Goal: Find contact information: Find contact information

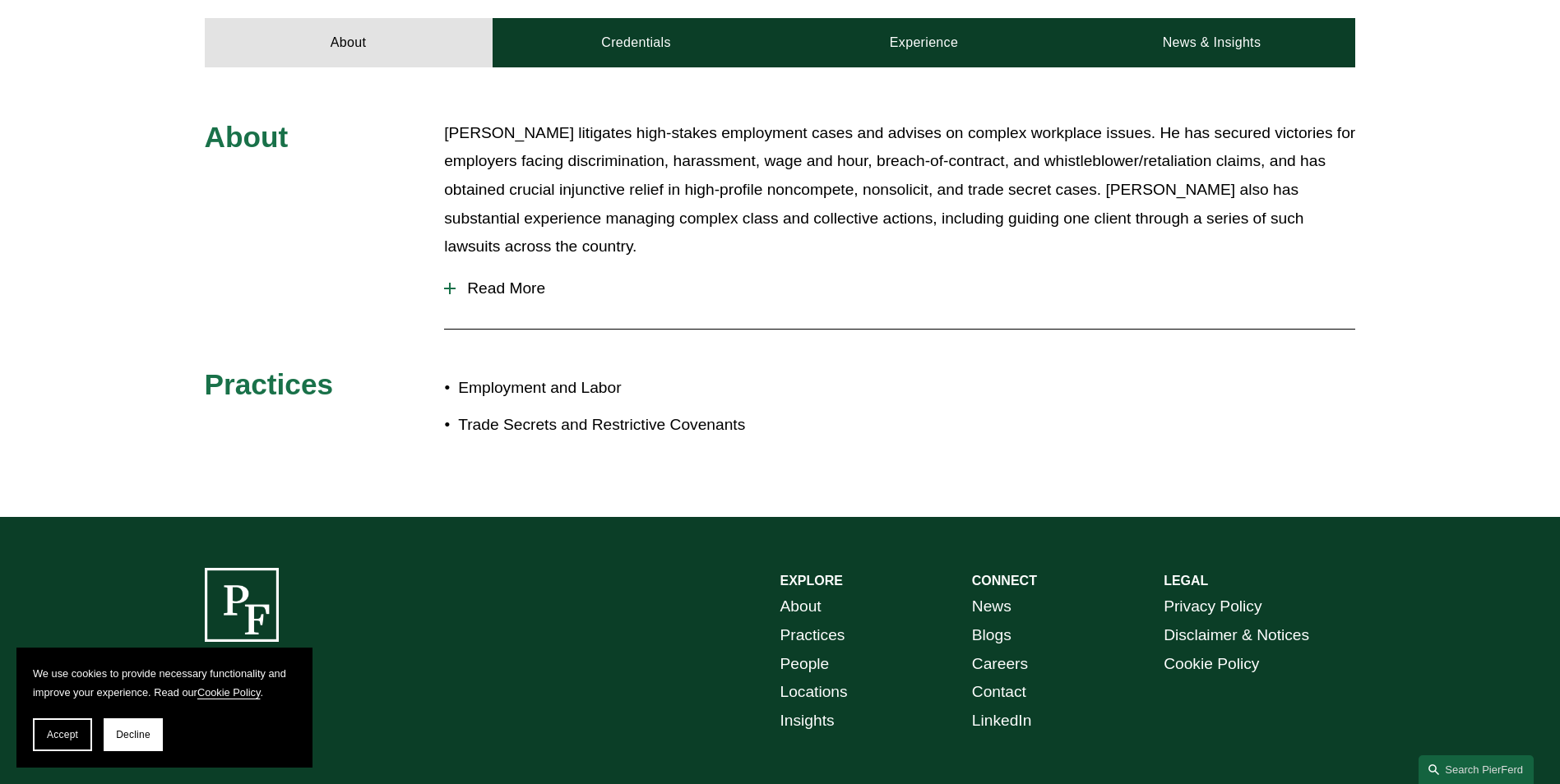
scroll to position [850, 0]
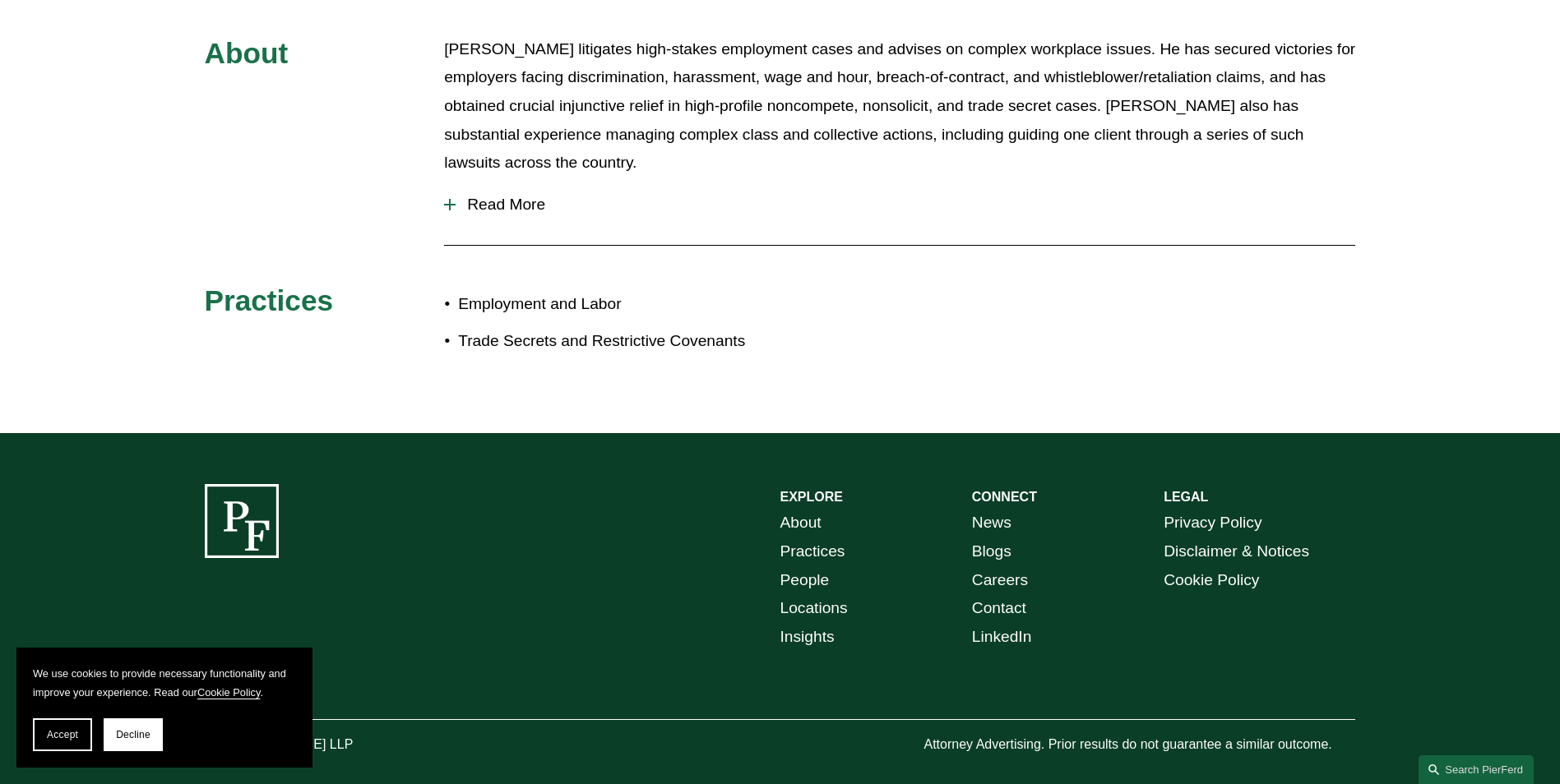
click at [817, 594] on link "Locations" at bounding box center [814, 608] width 68 height 29
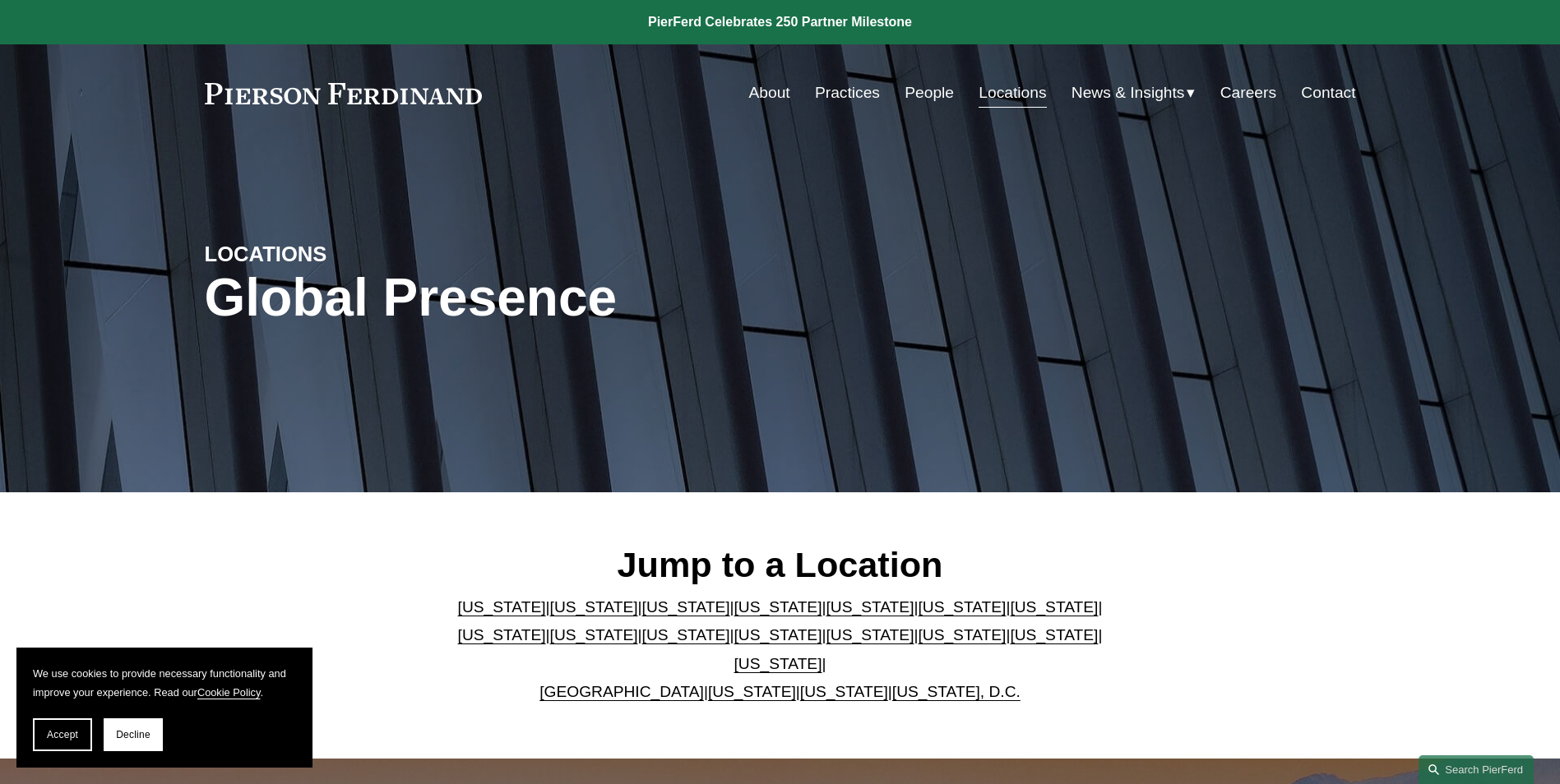
click at [1010, 641] on link "[US_STATE]" at bounding box center [1054, 635] width 88 height 17
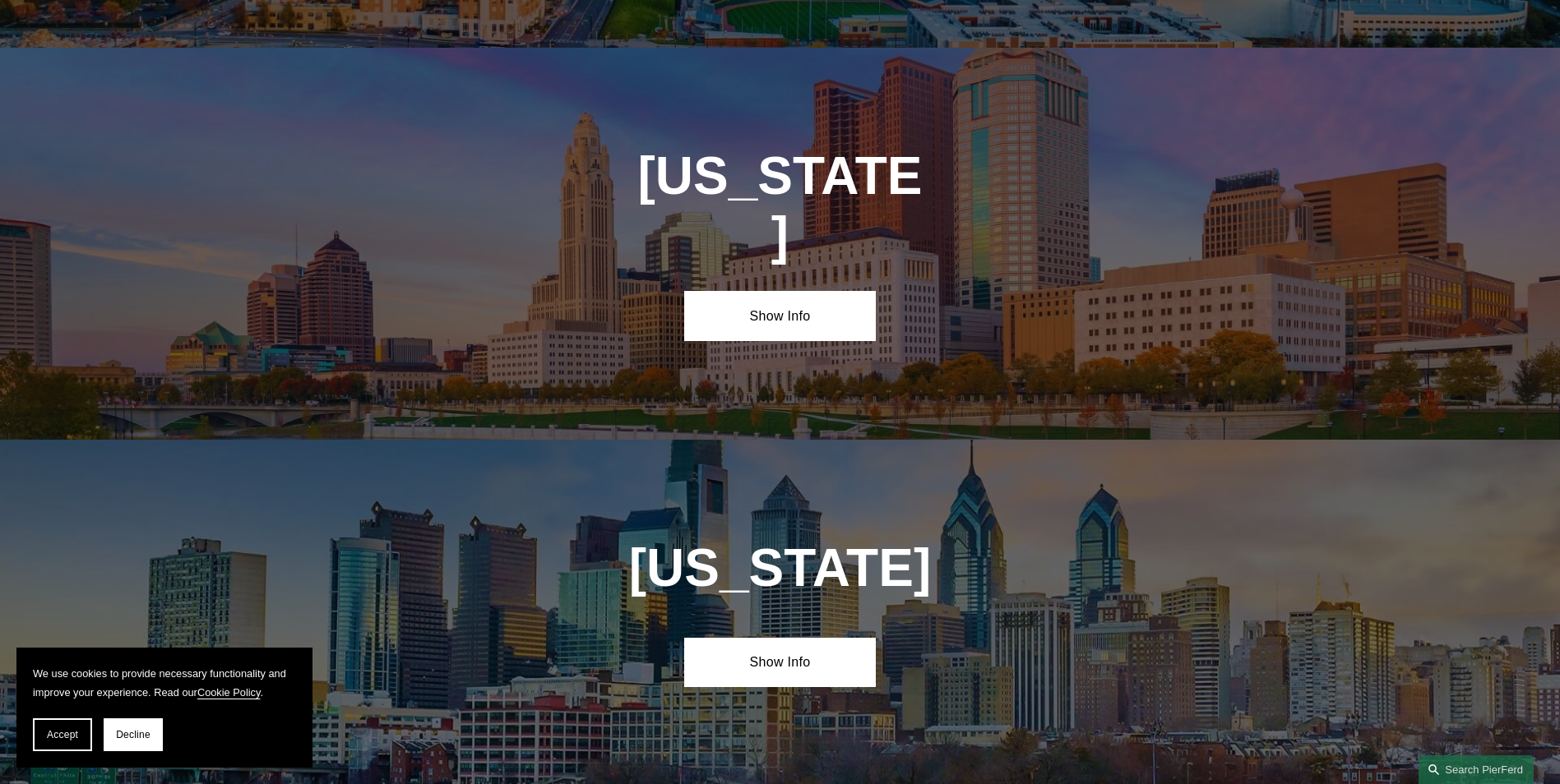
scroll to position [5256, 0]
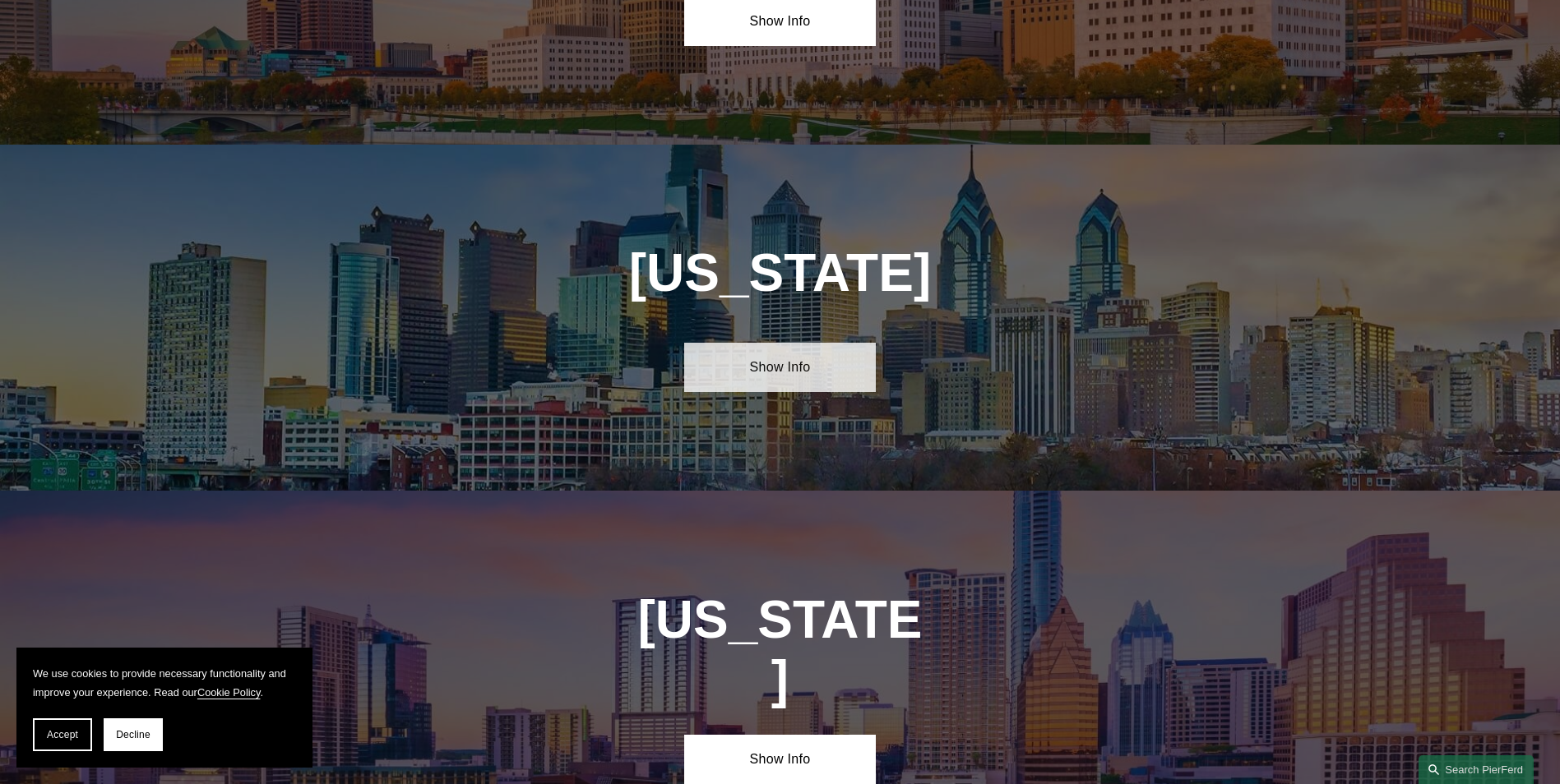
drag, startPoint x: 781, startPoint y: 234, endPoint x: 788, endPoint y: 248, distance: 15.7
click at [781, 343] on link "Show Info" at bounding box center [780, 367] width 192 height 49
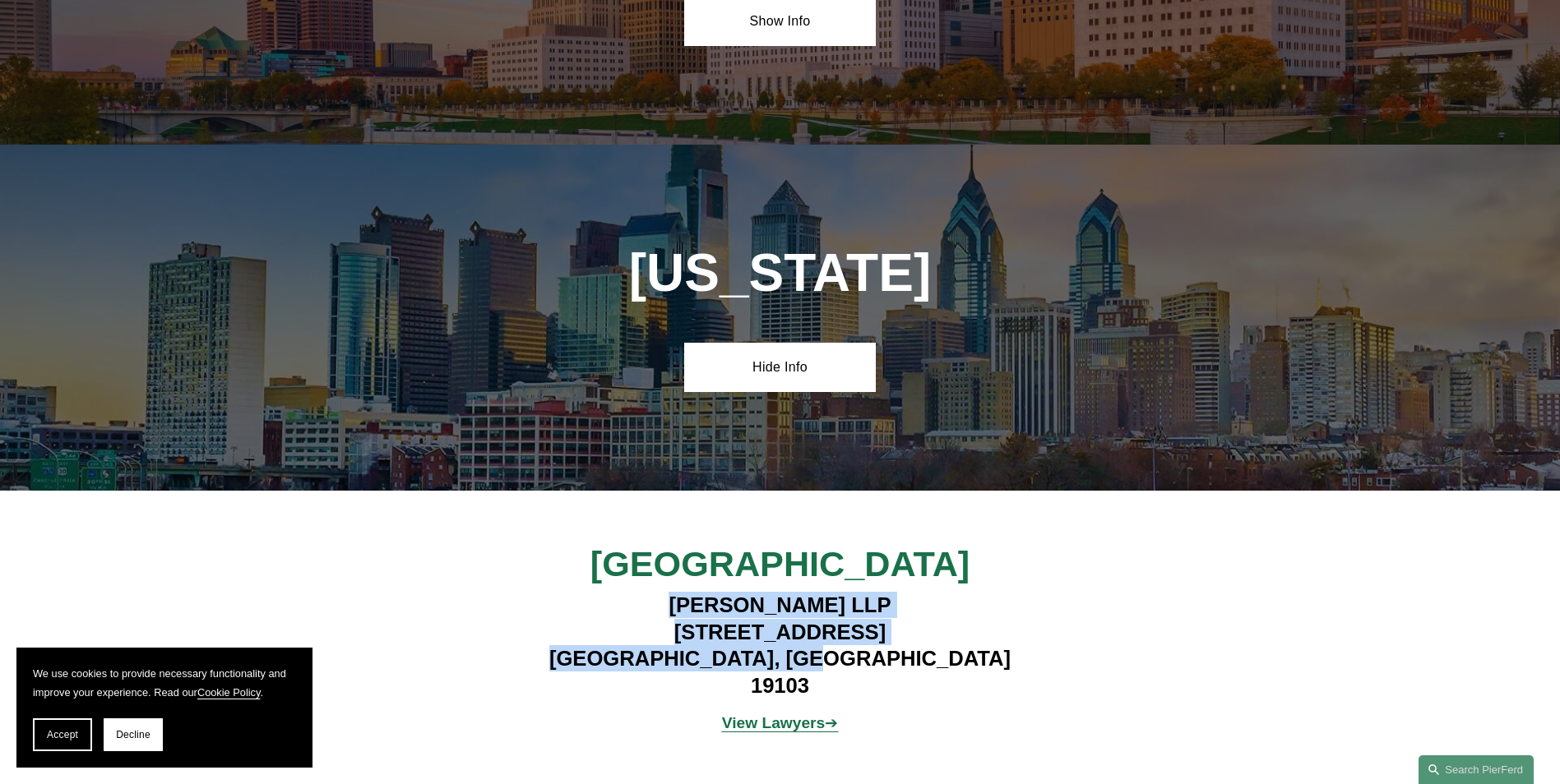
drag, startPoint x: 665, startPoint y: 466, endPoint x: 907, endPoint y: 516, distance: 247.1
click at [907, 592] on h4 "Pierson Ferdinand LLP 1650 Market Street, Suite 3600 Philadelphia, PA 19103" at bounding box center [780, 645] width 479 height 107
copy h4 "Pierson Ferdinand LLP 1650 Market Street, Suite 3600 Philadelphia, PA 19103"
